Goal: Check status: Check status

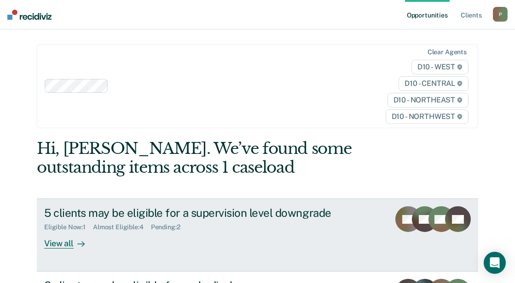
click at [51, 231] on div "View all" at bounding box center [70, 240] width 52 height 18
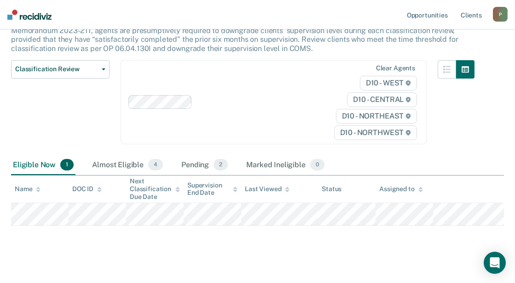
scroll to position [97, 0]
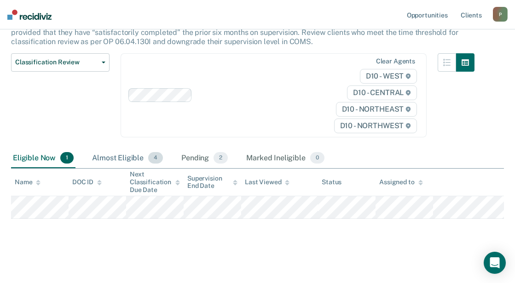
click at [128, 159] on div "Almost Eligible 4" at bounding box center [127, 159] width 74 height 20
